Goal: Use online tool/utility: Use online tool/utility

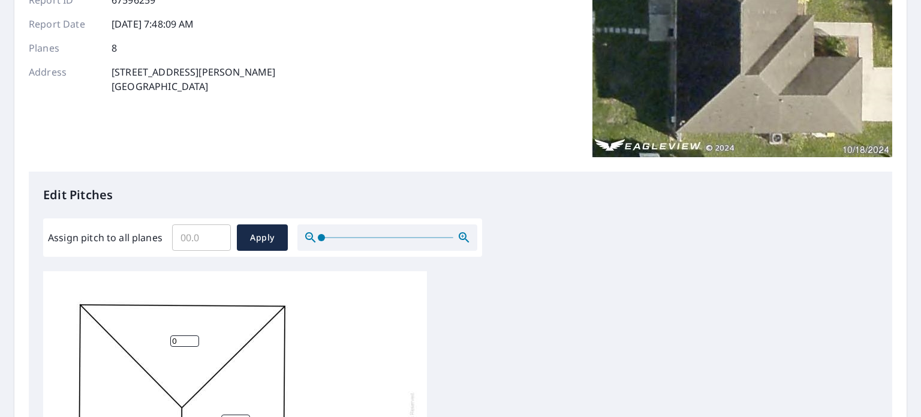
scroll to position [240, 0]
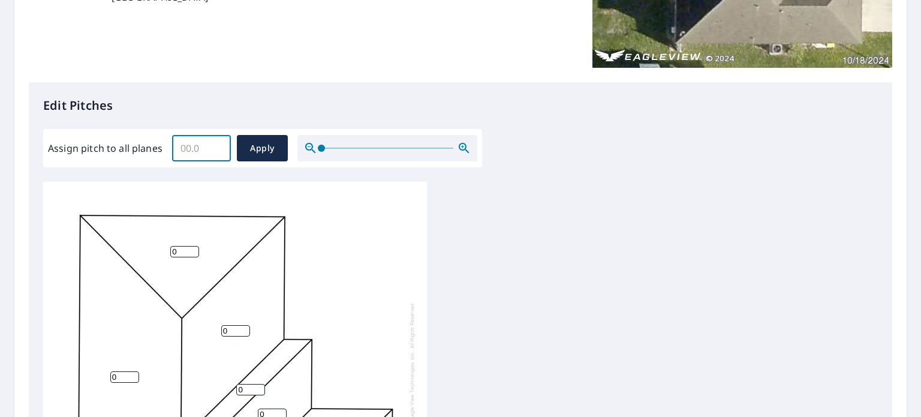
click at [192, 152] on input "Assign pitch to all planes" at bounding box center [201, 148] width 59 height 34
type input "5"
click at [260, 146] on span "Apply" at bounding box center [262, 148] width 32 height 15
type input "5"
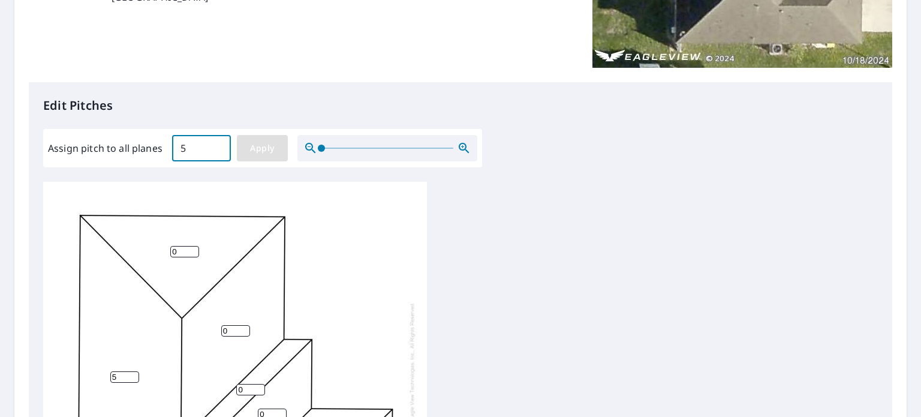
type input "5"
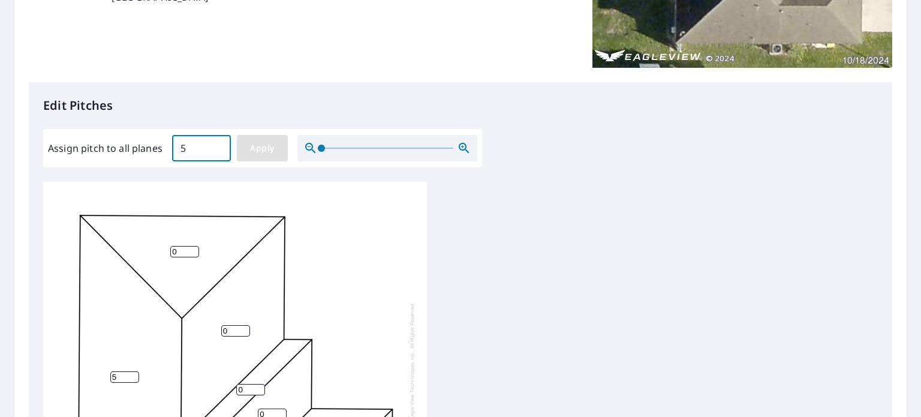
type input "5"
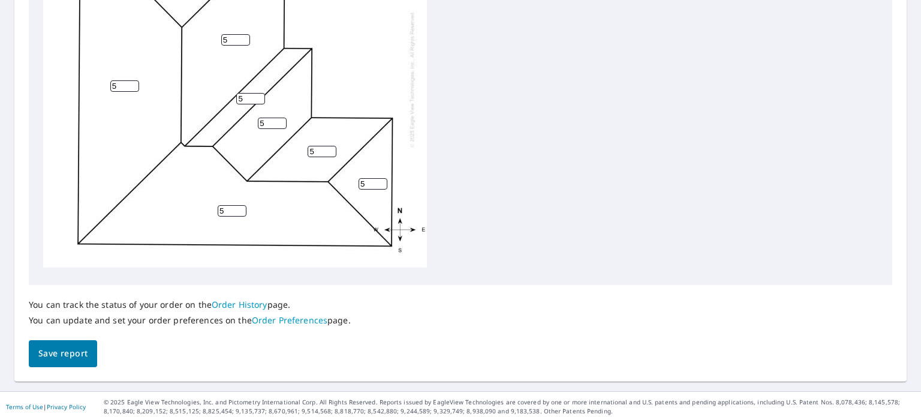
scroll to position [532, 0]
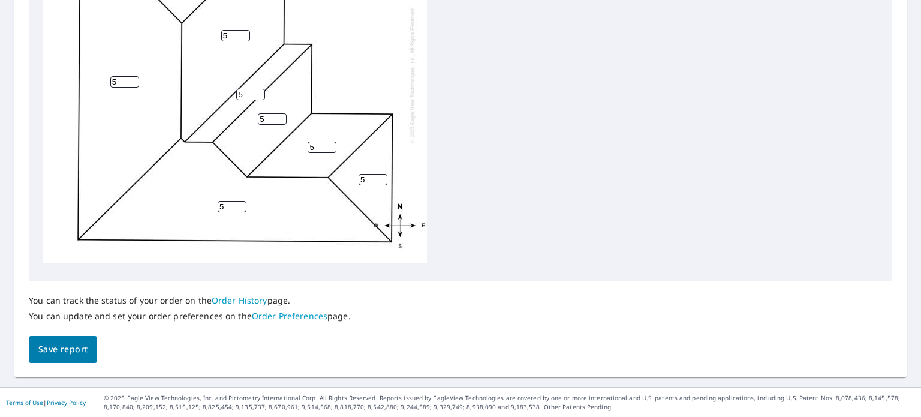
click at [72, 349] on span "Save report" at bounding box center [62, 349] width 49 height 15
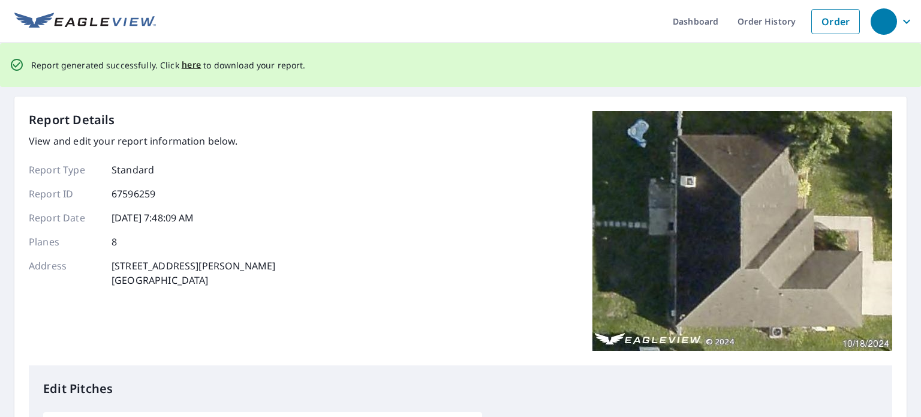
scroll to position [0, 0]
click at [191, 67] on span "here" at bounding box center [192, 65] width 20 height 15
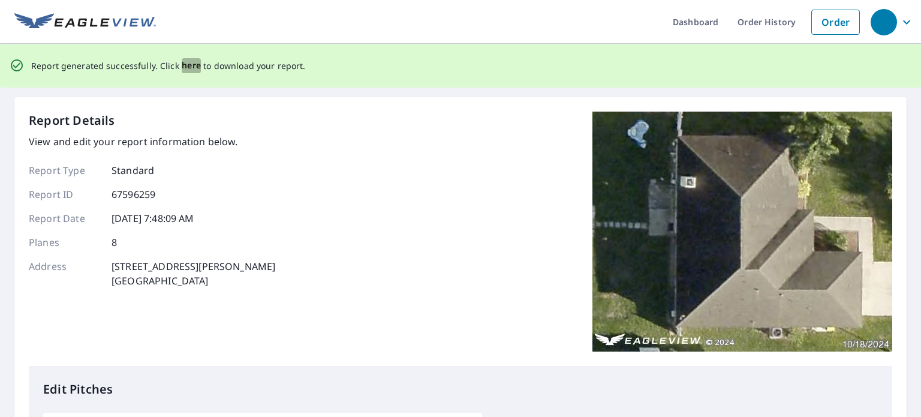
click at [184, 65] on span "here" at bounding box center [192, 65] width 20 height 15
